Goal: Information Seeking & Learning: Learn about a topic

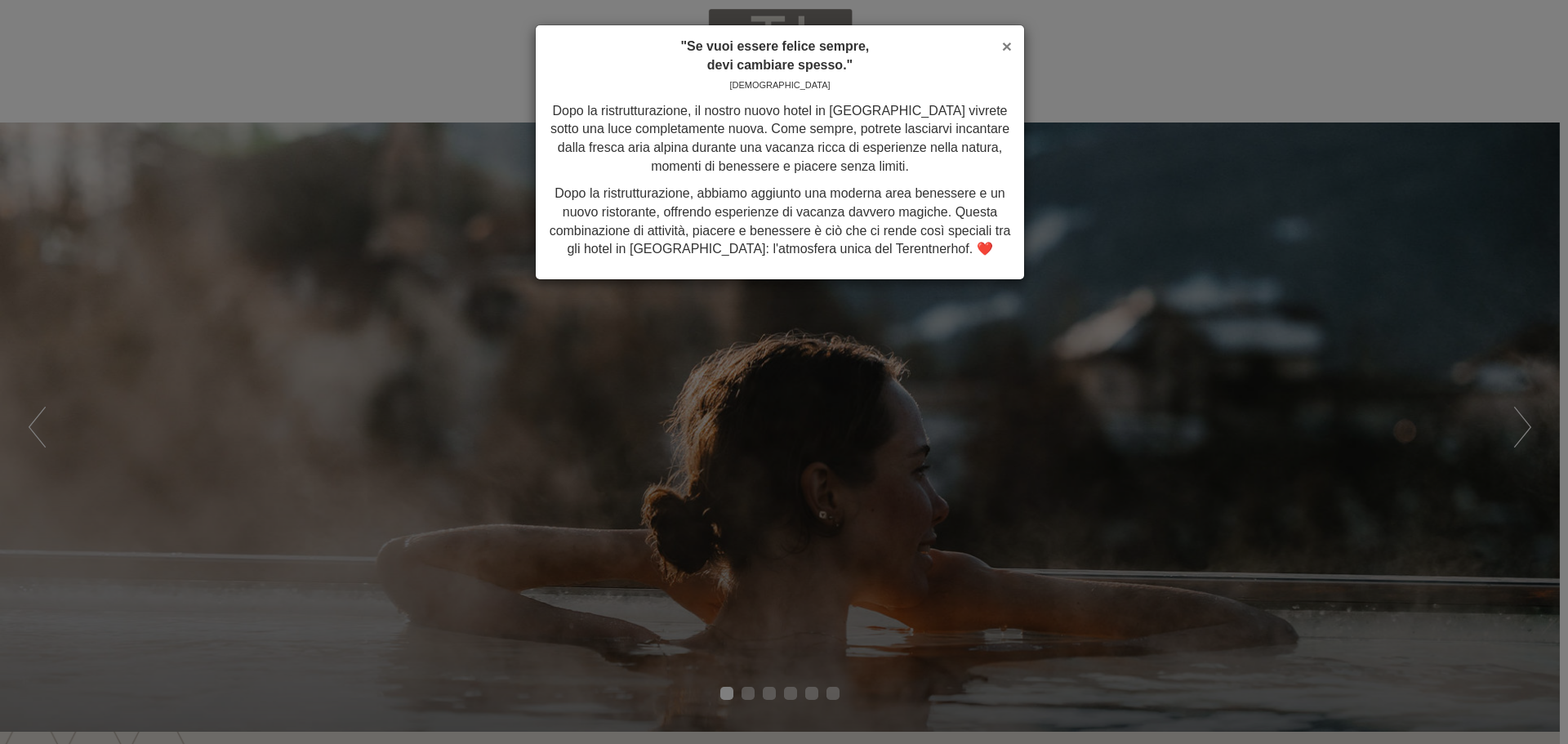
click at [1007, 45] on font "×" at bounding box center [1007, 46] width 9 height 19
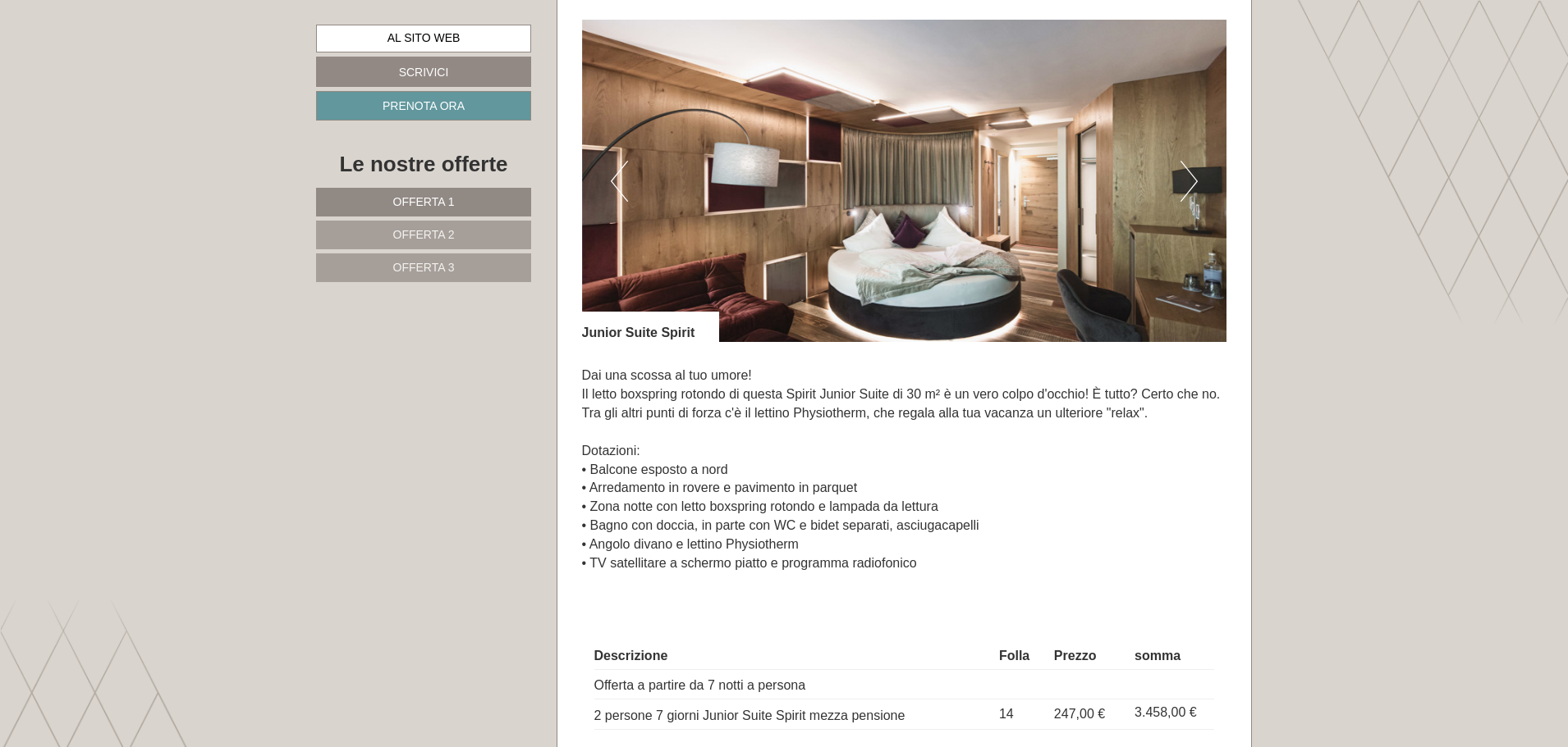
scroll to position [3609, 0]
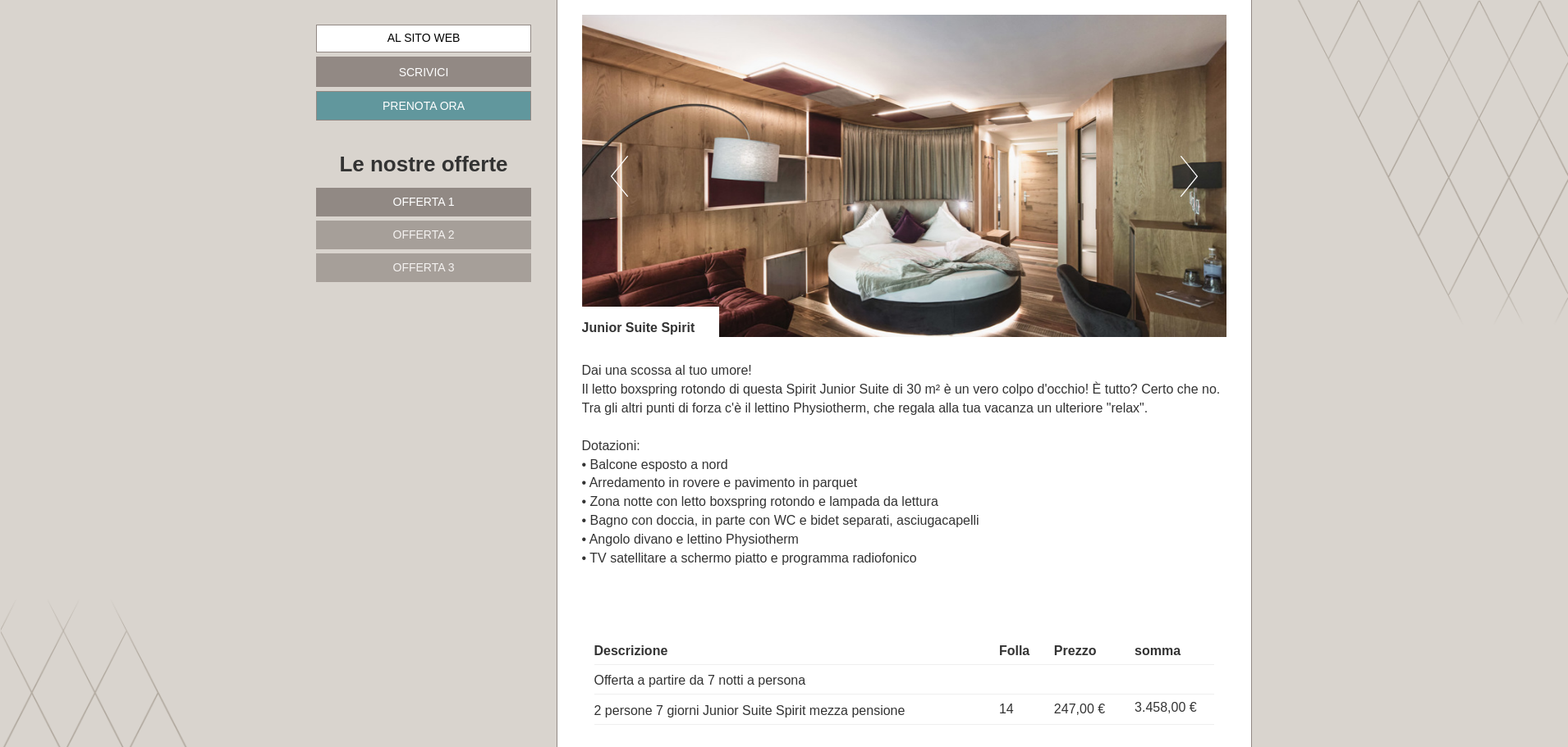
click at [1174, 170] on img at bounding box center [905, 175] width 645 height 322
click at [1186, 175] on button "Prossimo" at bounding box center [1189, 176] width 17 height 41
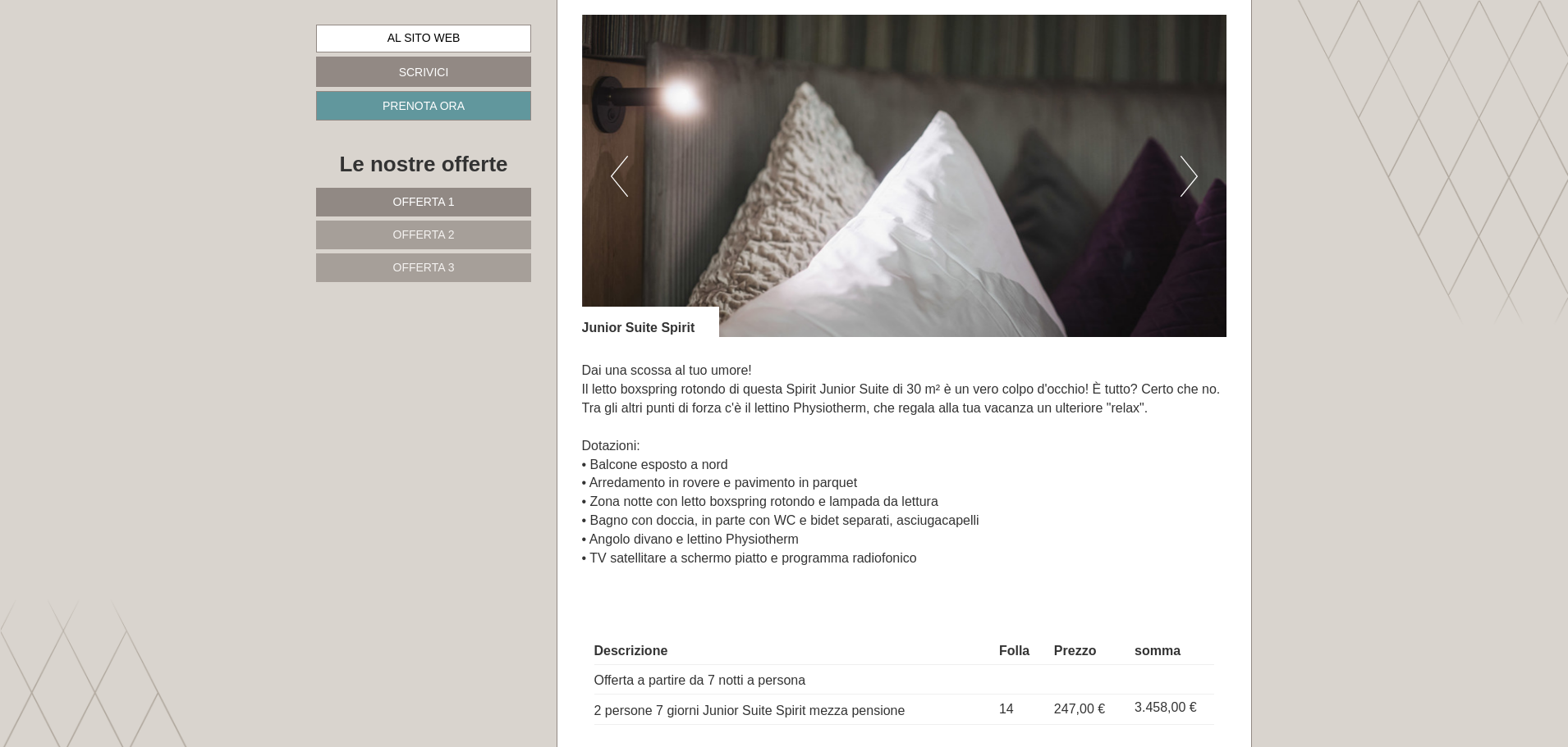
click at [1187, 175] on button "Prossimo" at bounding box center [1189, 176] width 17 height 41
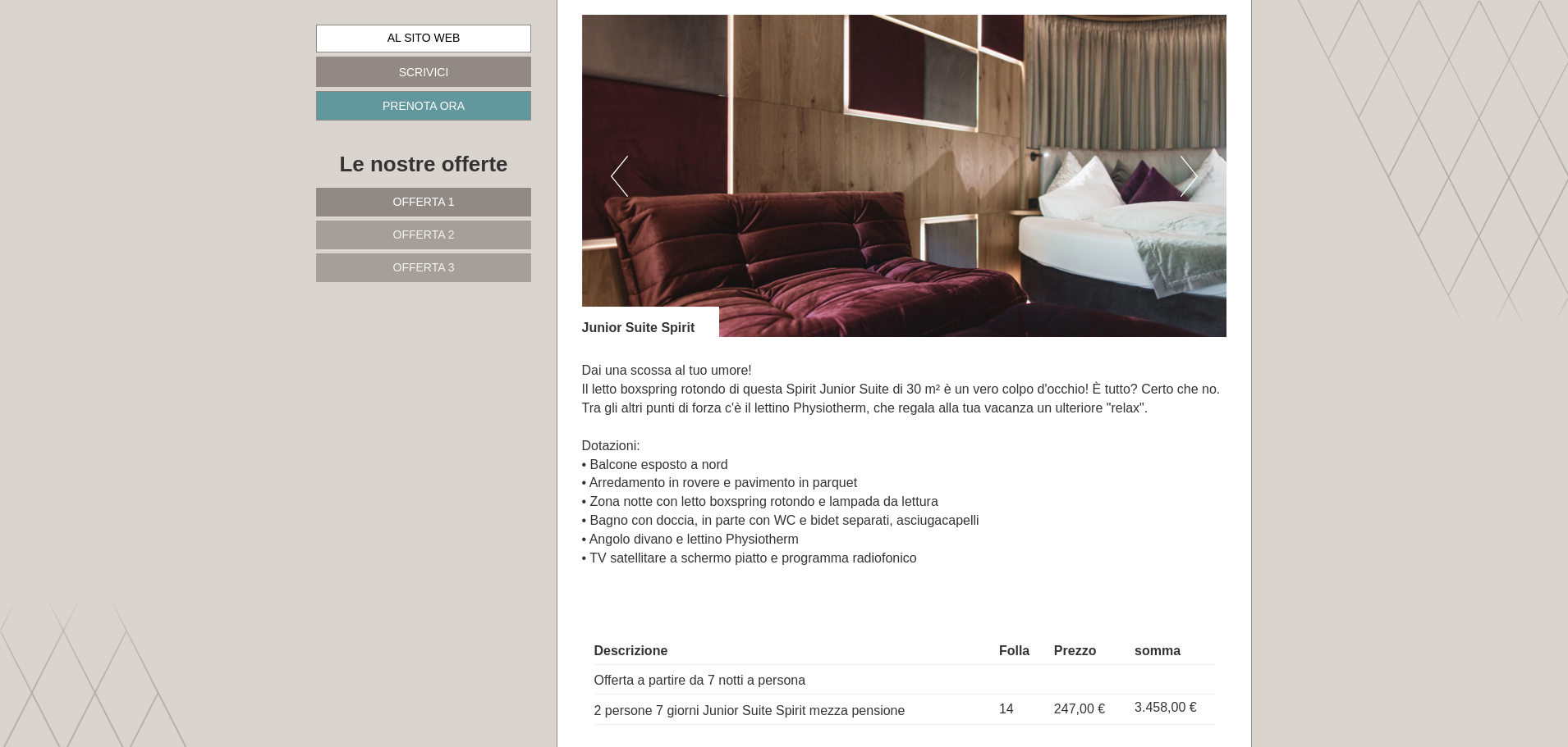
click at [1187, 175] on button "Prossimo" at bounding box center [1189, 176] width 17 height 41
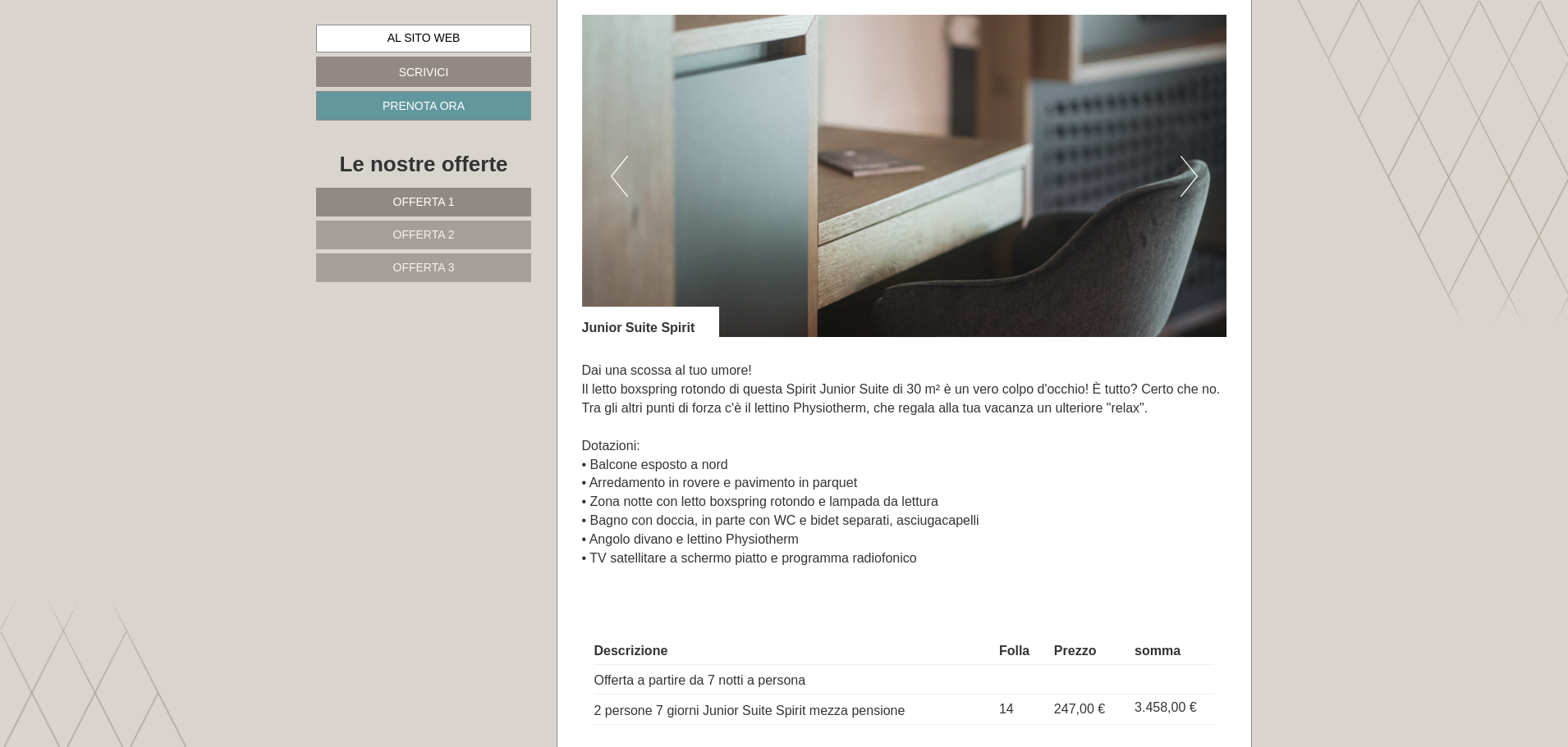
click at [1193, 178] on button "Prossimo" at bounding box center [1189, 176] width 17 height 41
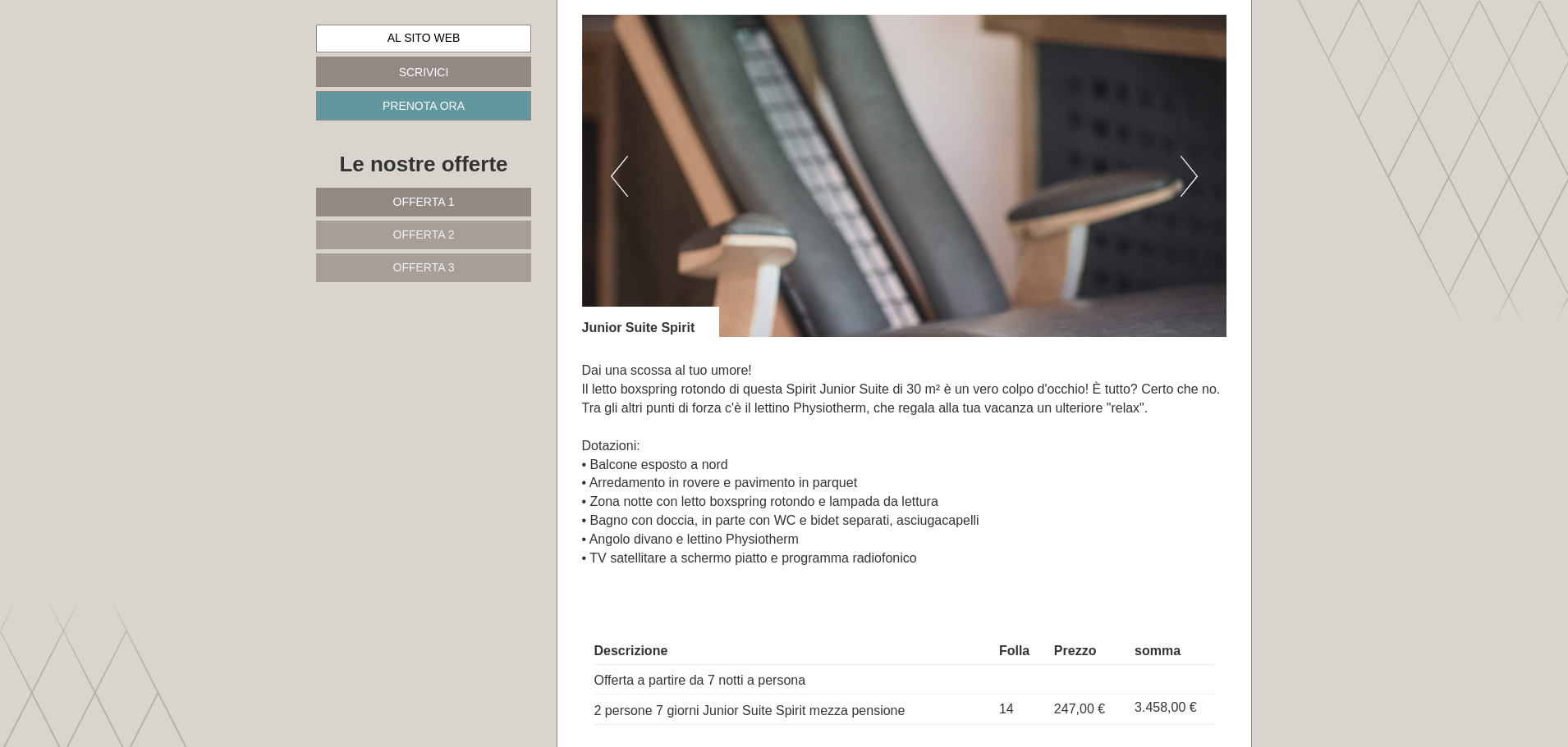
click at [1193, 178] on button "Prossimo" at bounding box center [1189, 176] width 17 height 41
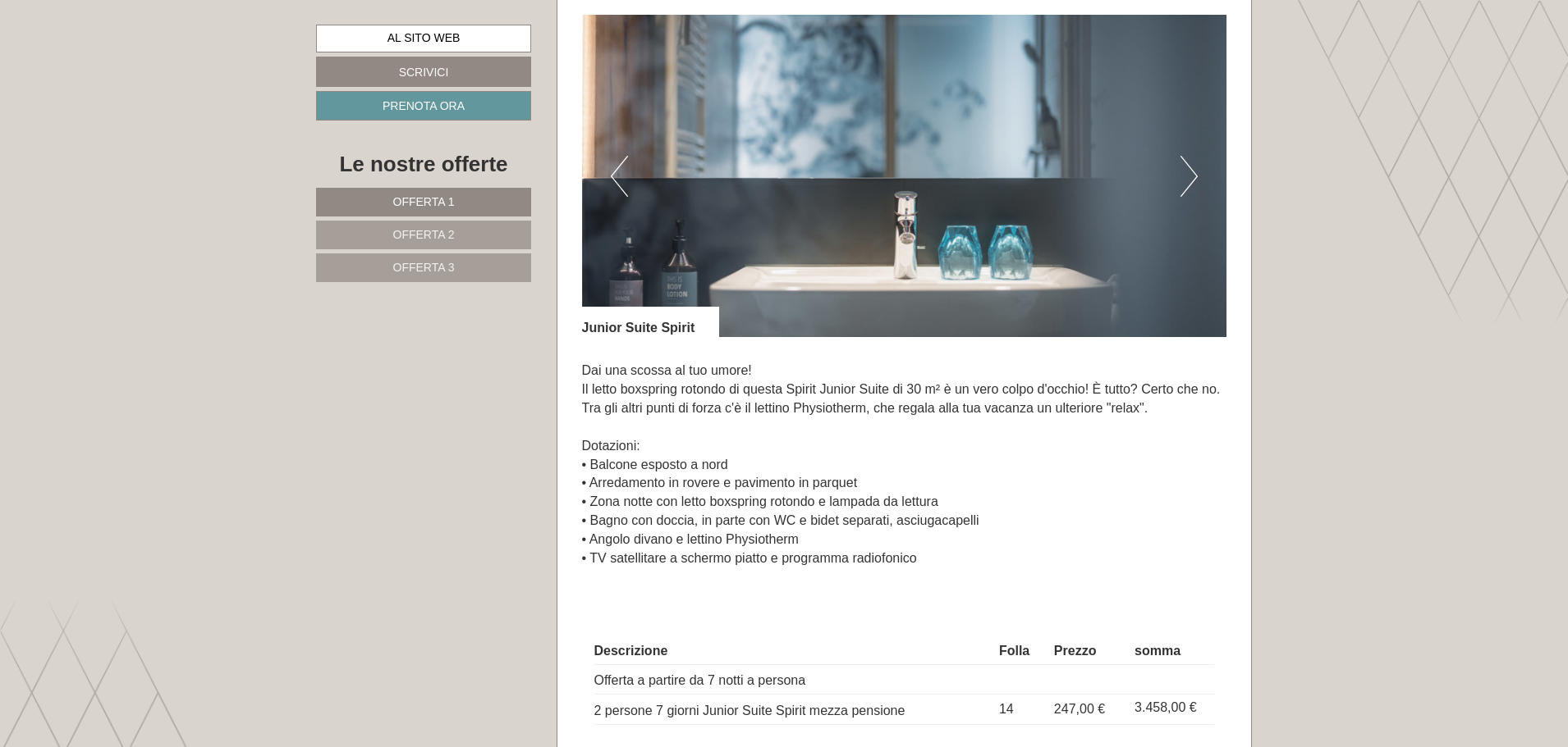
click at [1193, 178] on button "Prossimo" at bounding box center [1189, 176] width 17 height 41
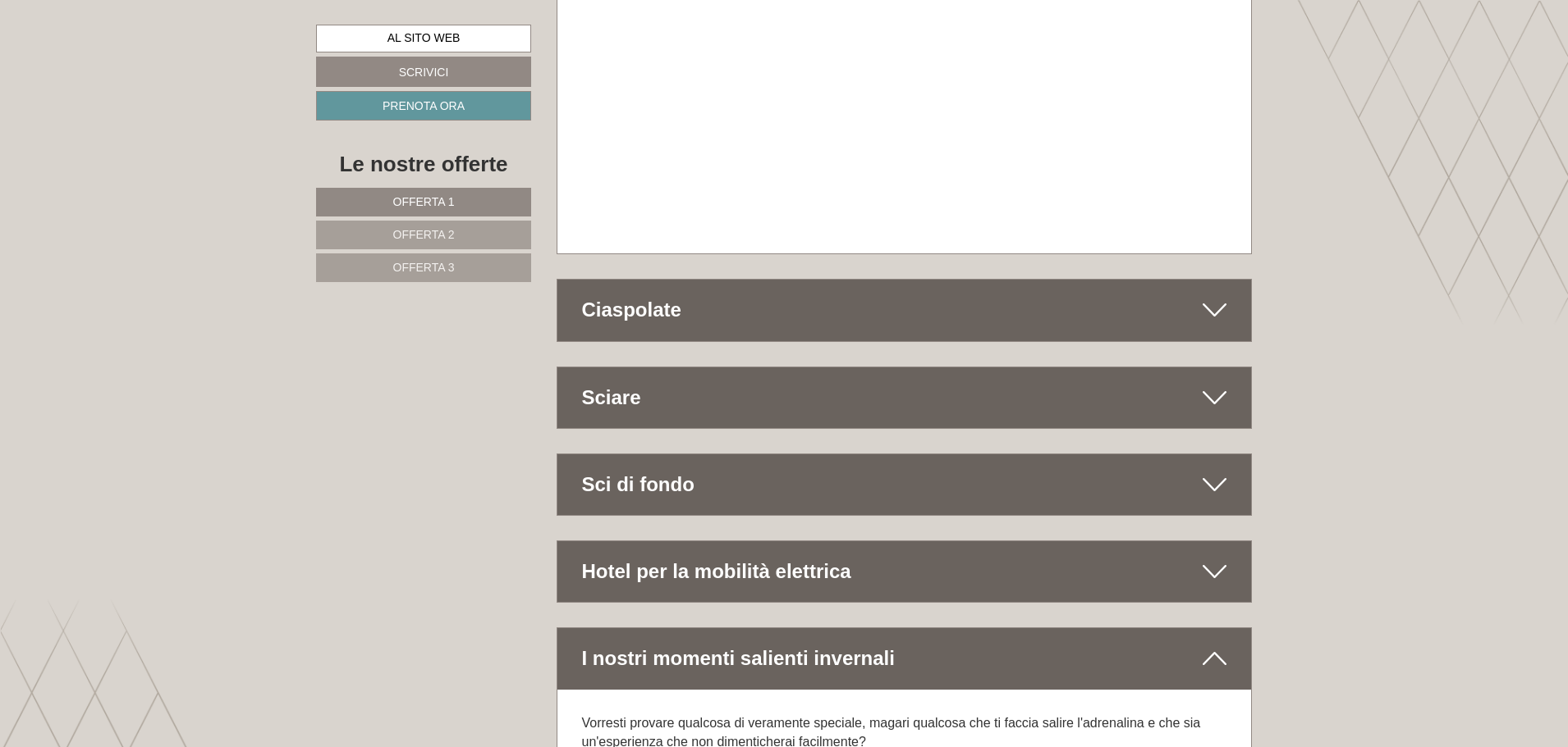
scroll to position [9188, 0]
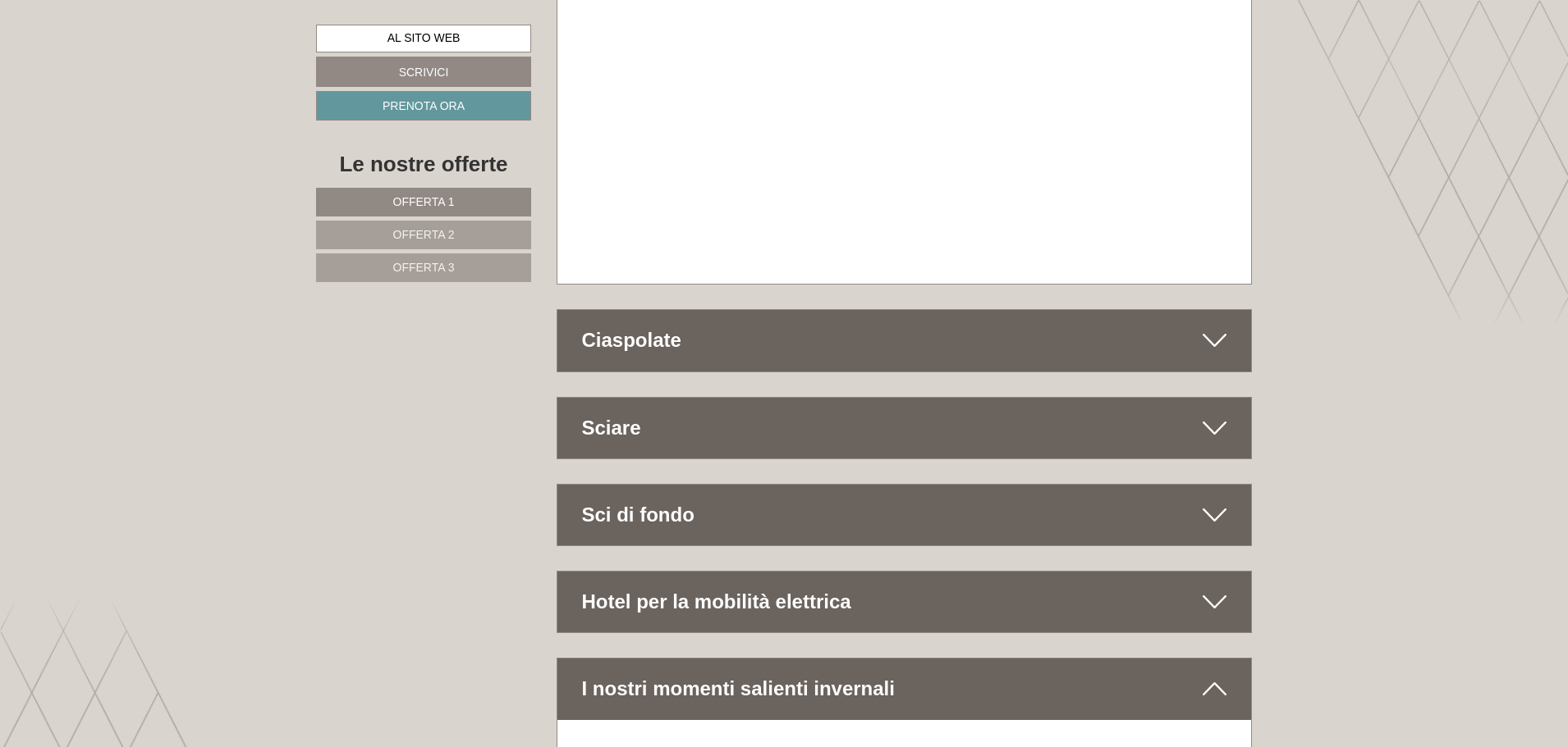
click at [656, 329] on font "Ciaspolate" at bounding box center [631, 340] width 99 height 22
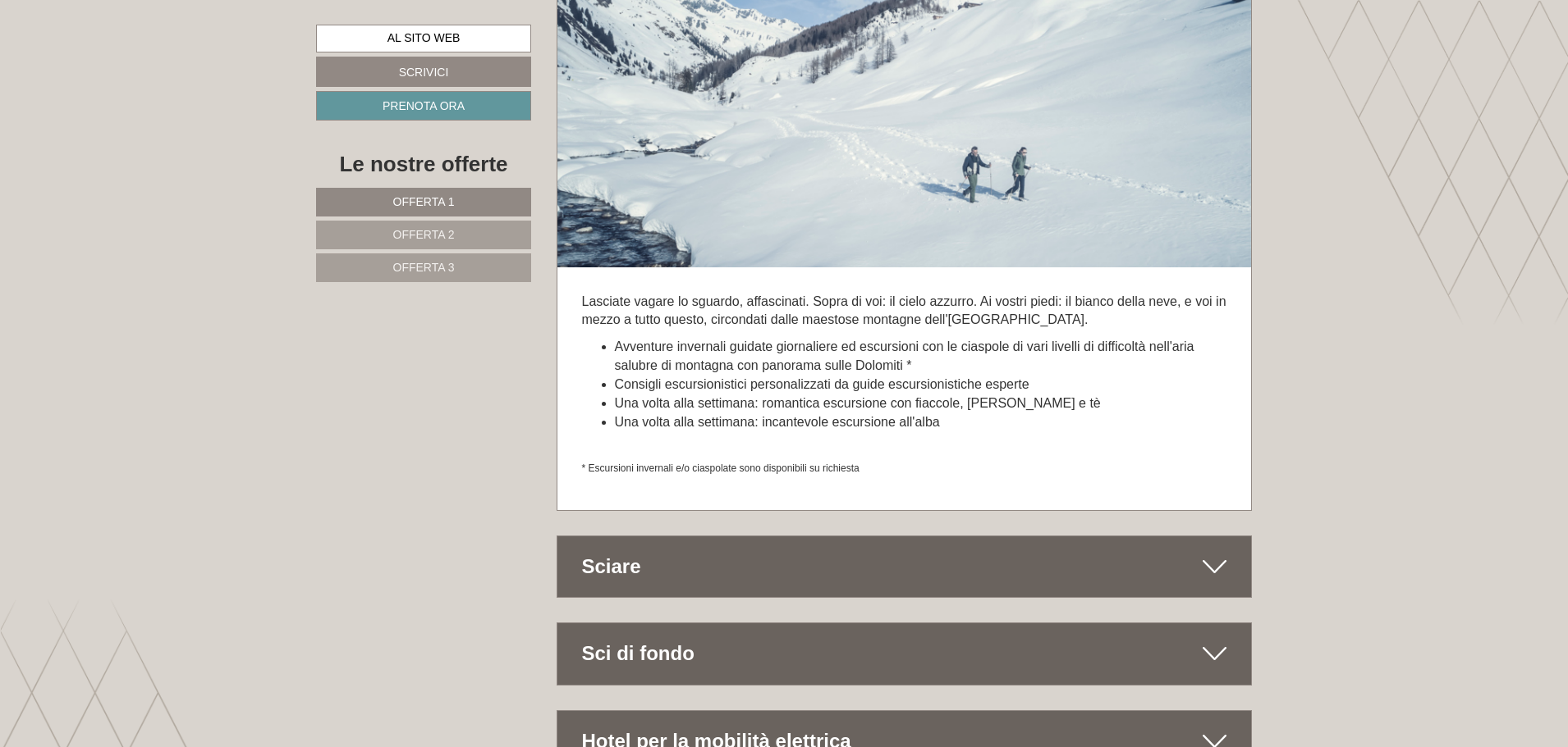
scroll to position [9681, 0]
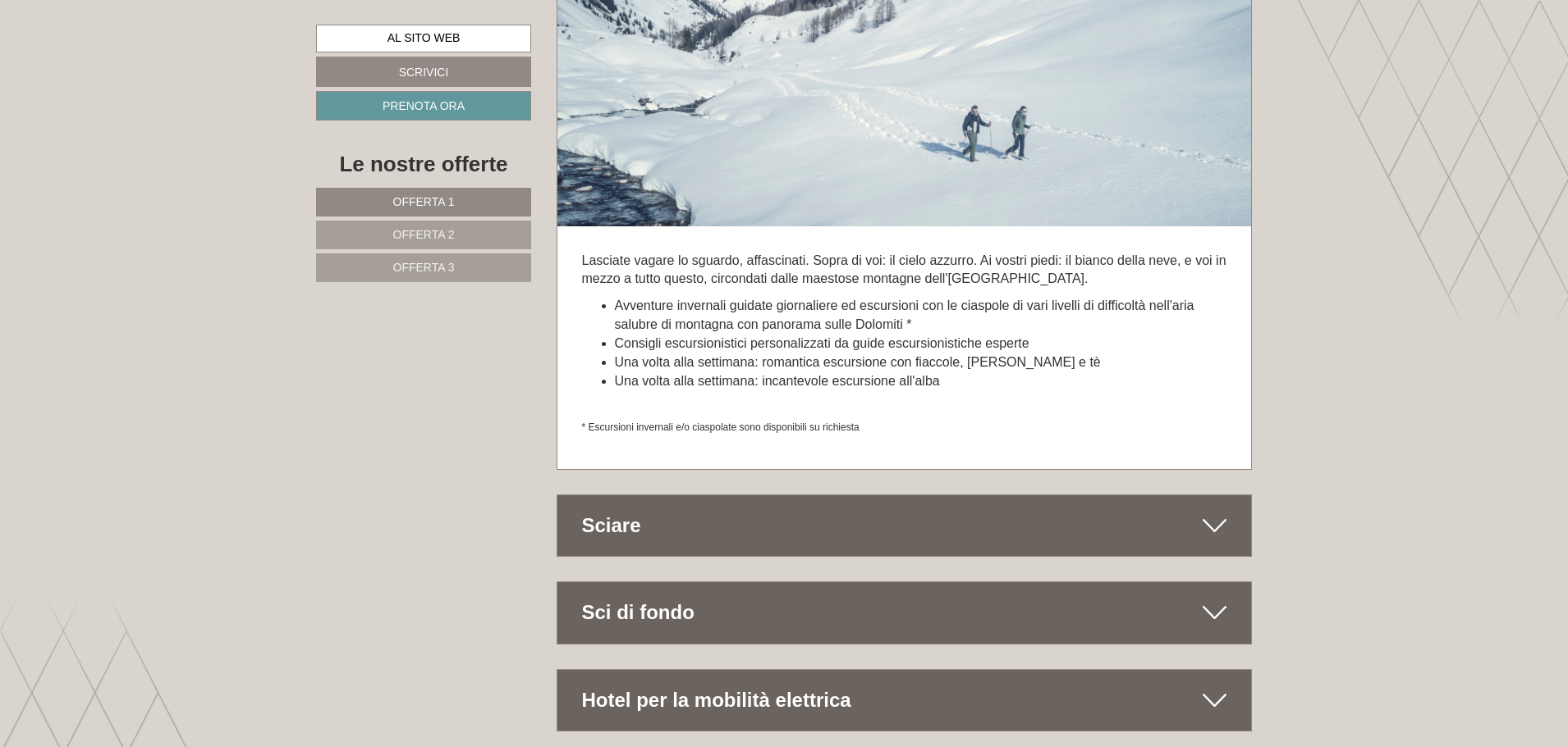
click at [1179, 495] on div "Sciare" at bounding box center [904, 525] width 694 height 61
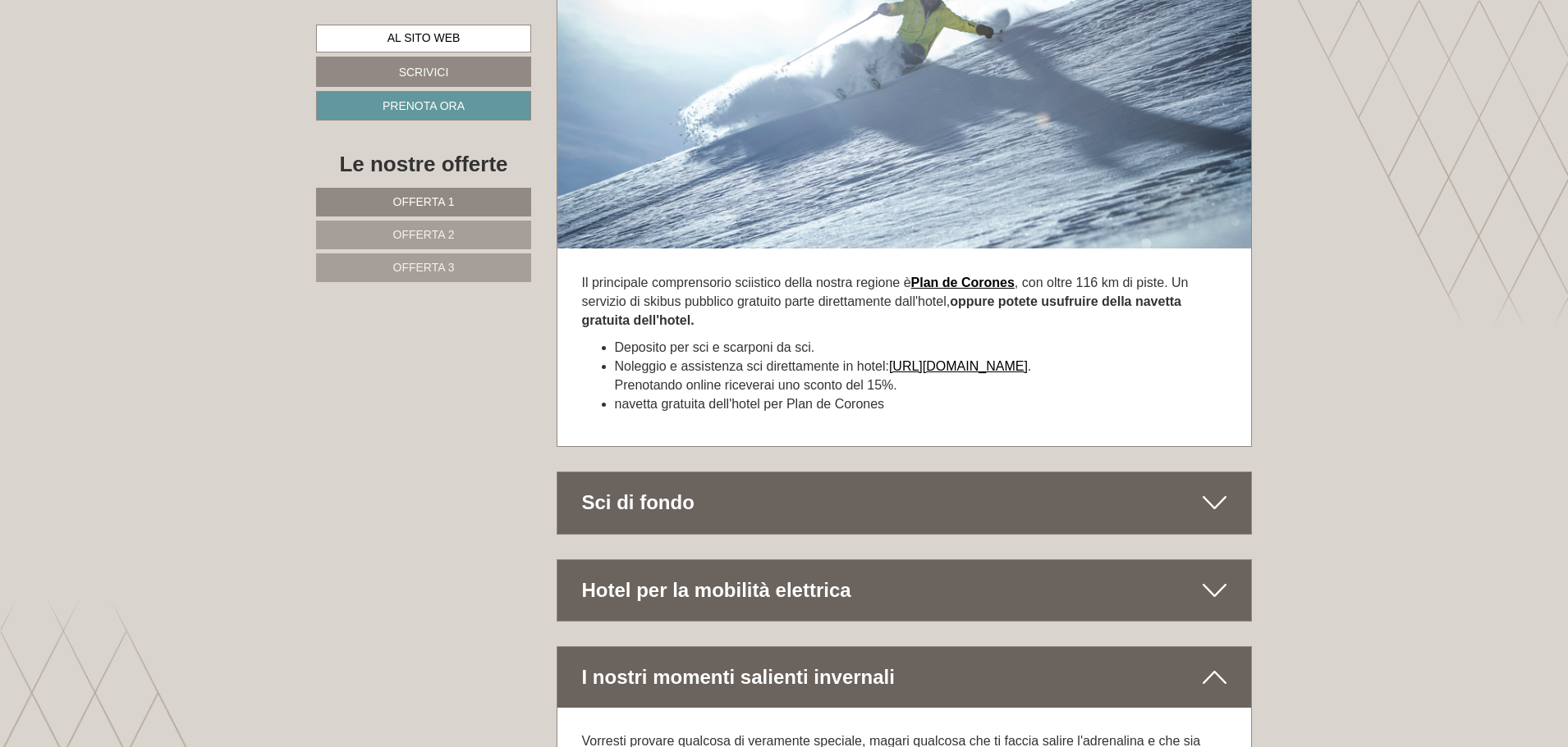
scroll to position [10337, 0]
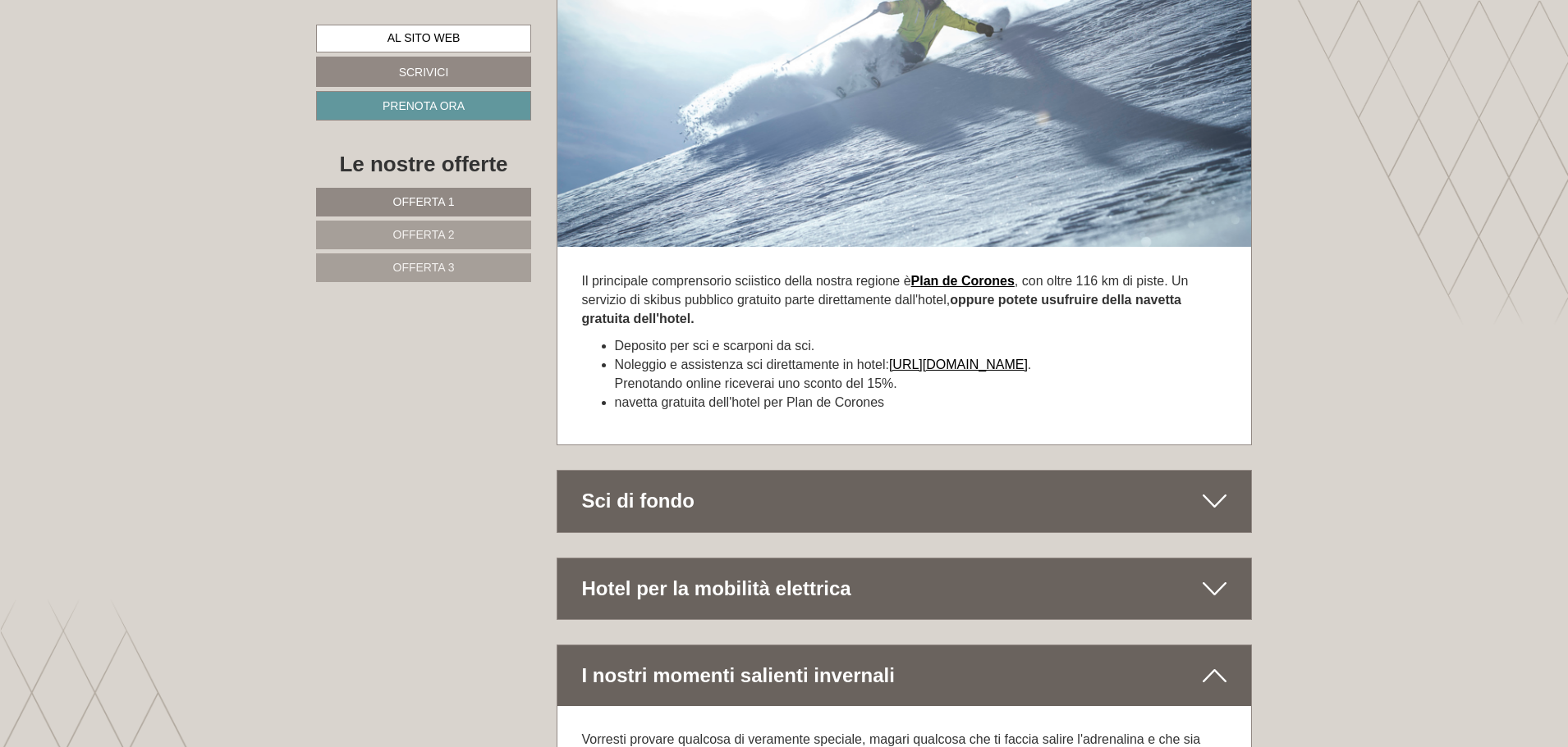
click at [1179, 471] on div "Sci di fondo" at bounding box center [904, 501] width 694 height 61
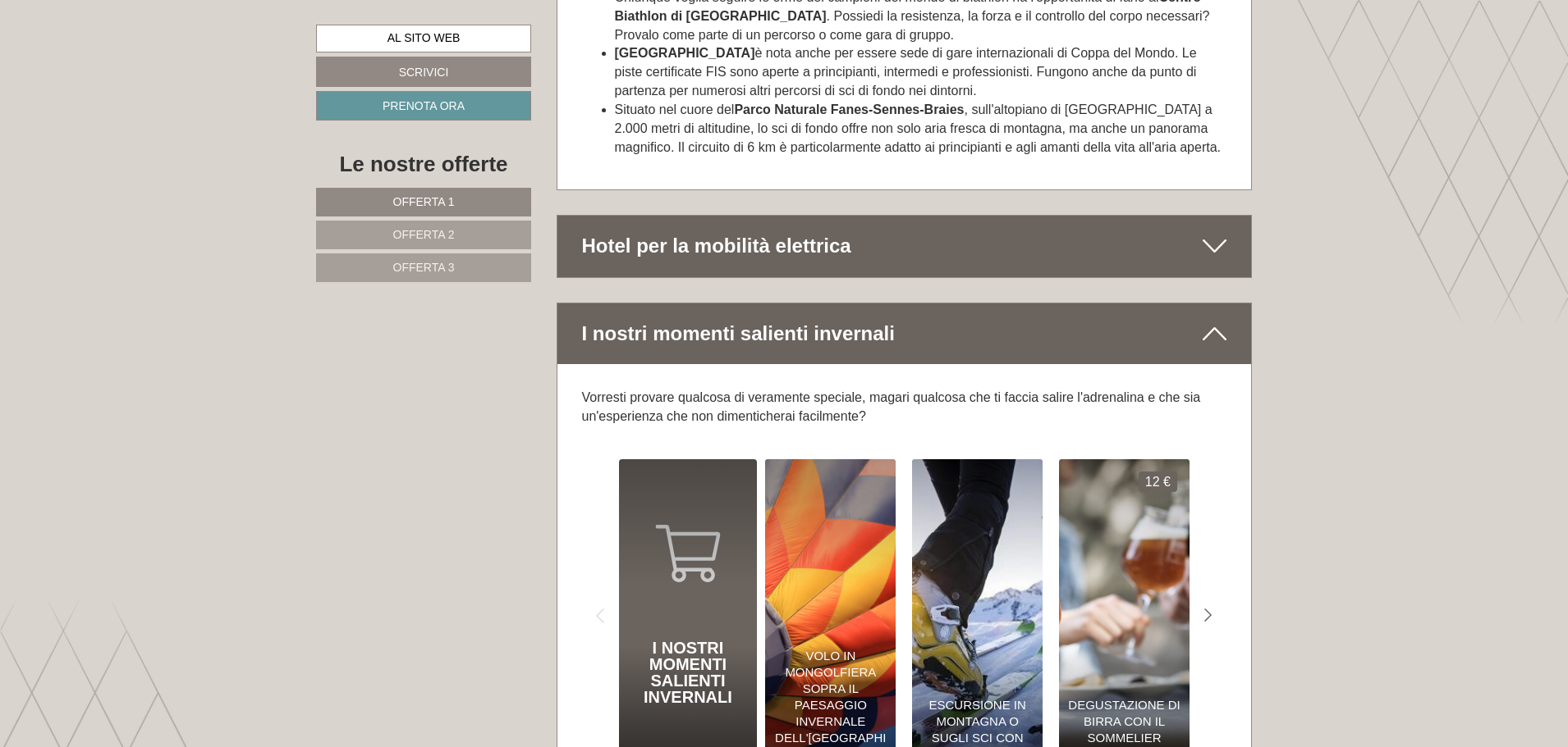
scroll to position [11404, 0]
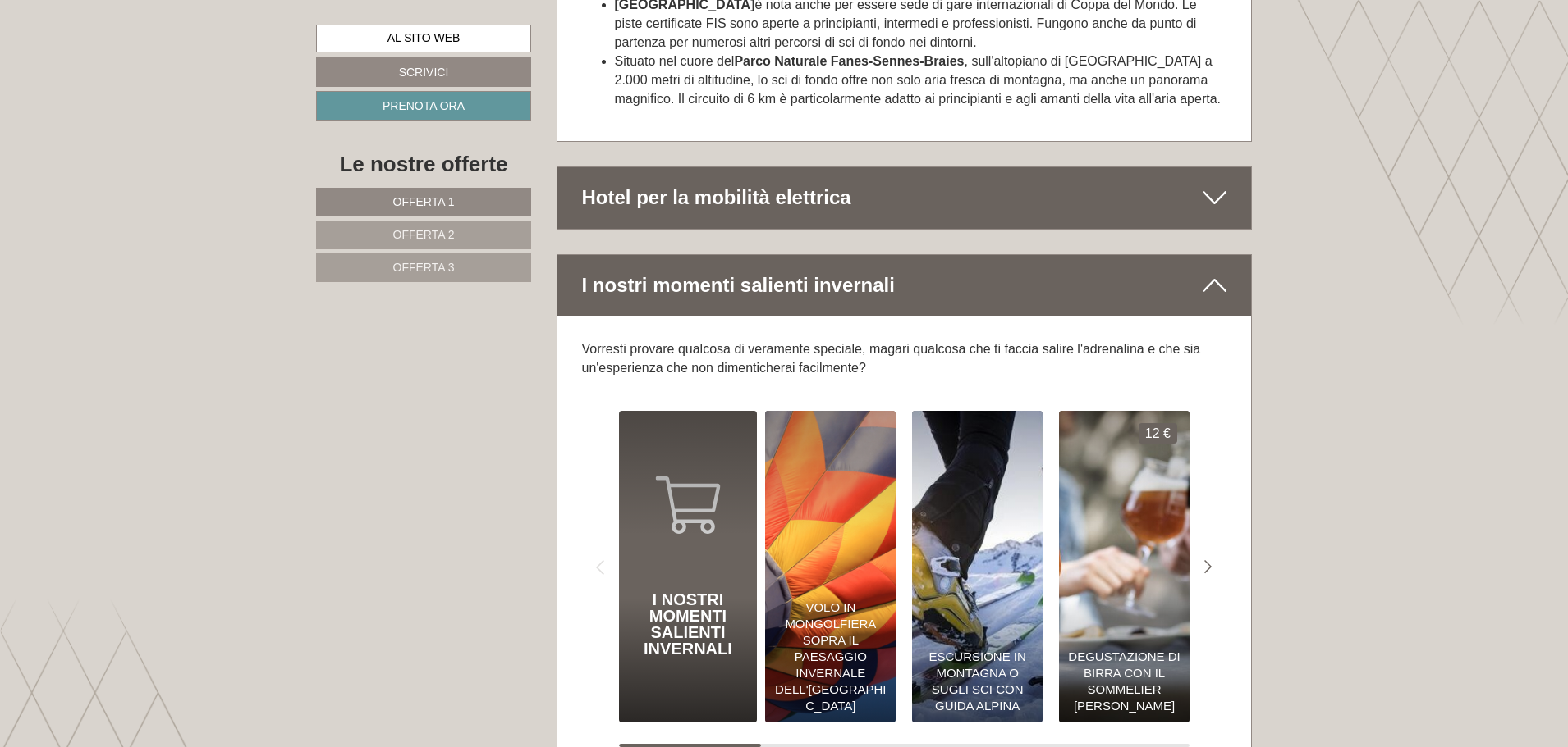
click at [750, 255] on div "I nostri momenti salienti invernali" at bounding box center [904, 285] width 694 height 61
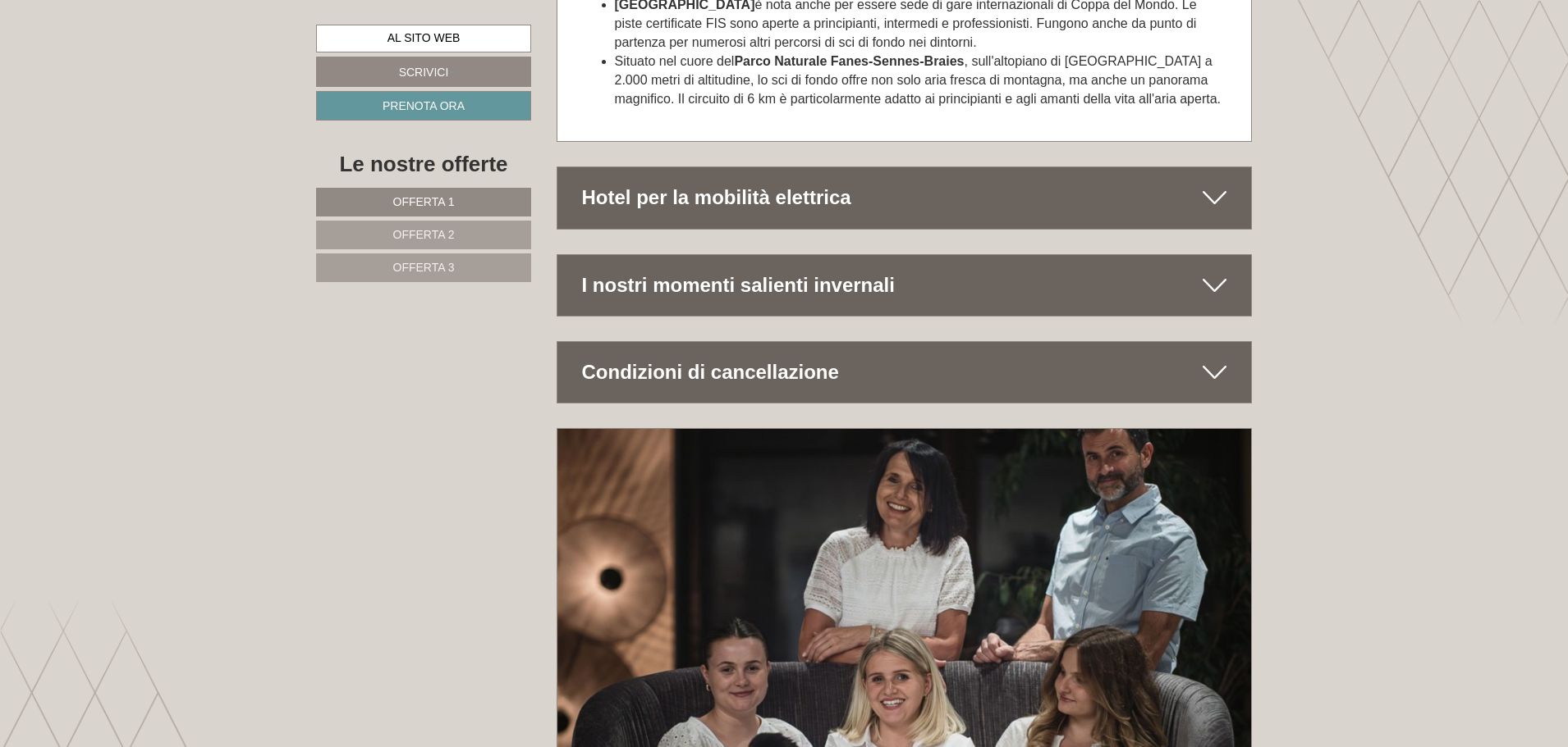
click at [749, 274] on font "I nostri momenti salienti invernali" at bounding box center [739, 285] width 313 height 22
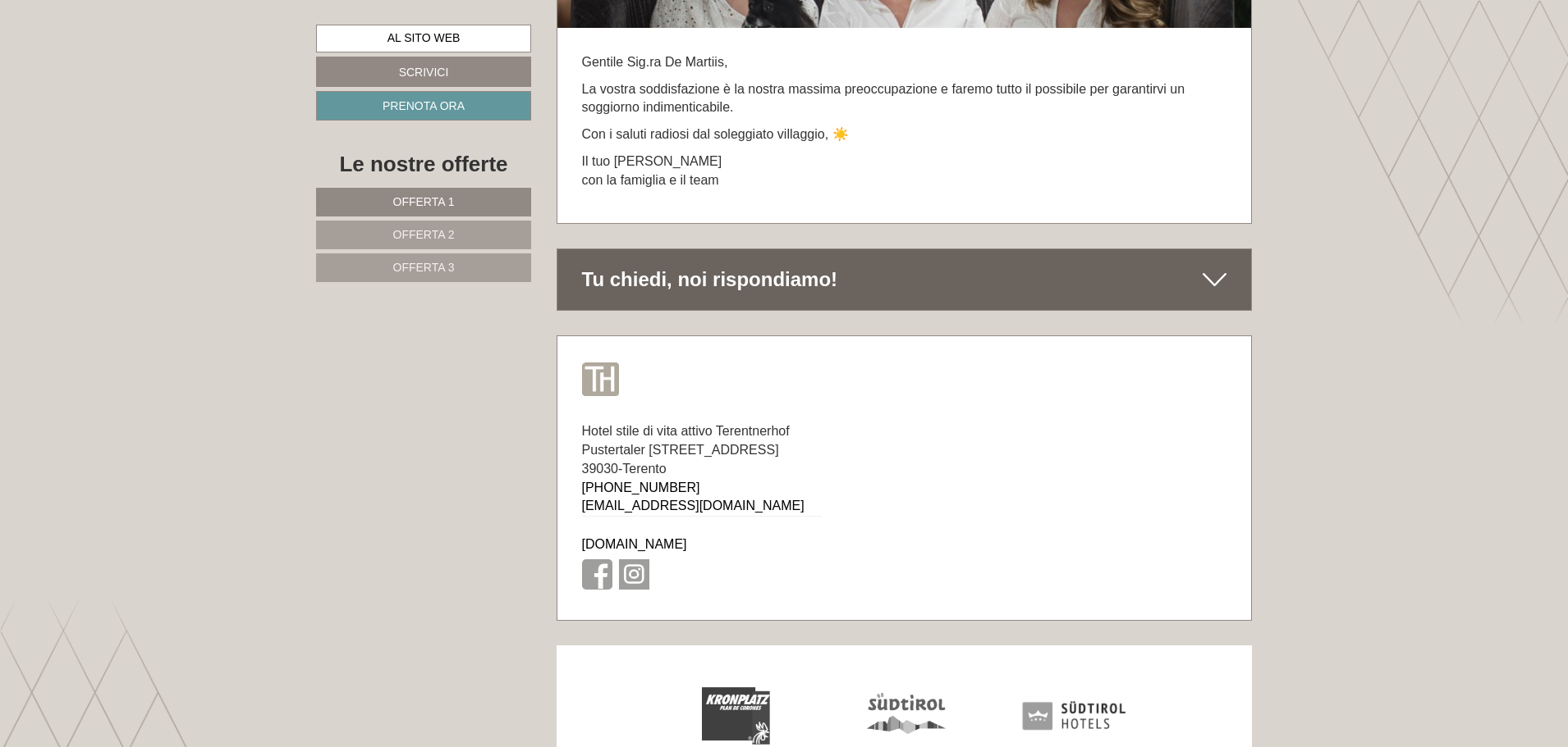
scroll to position [12684, 0]
